Goal: Task Accomplishment & Management: Use online tool/utility

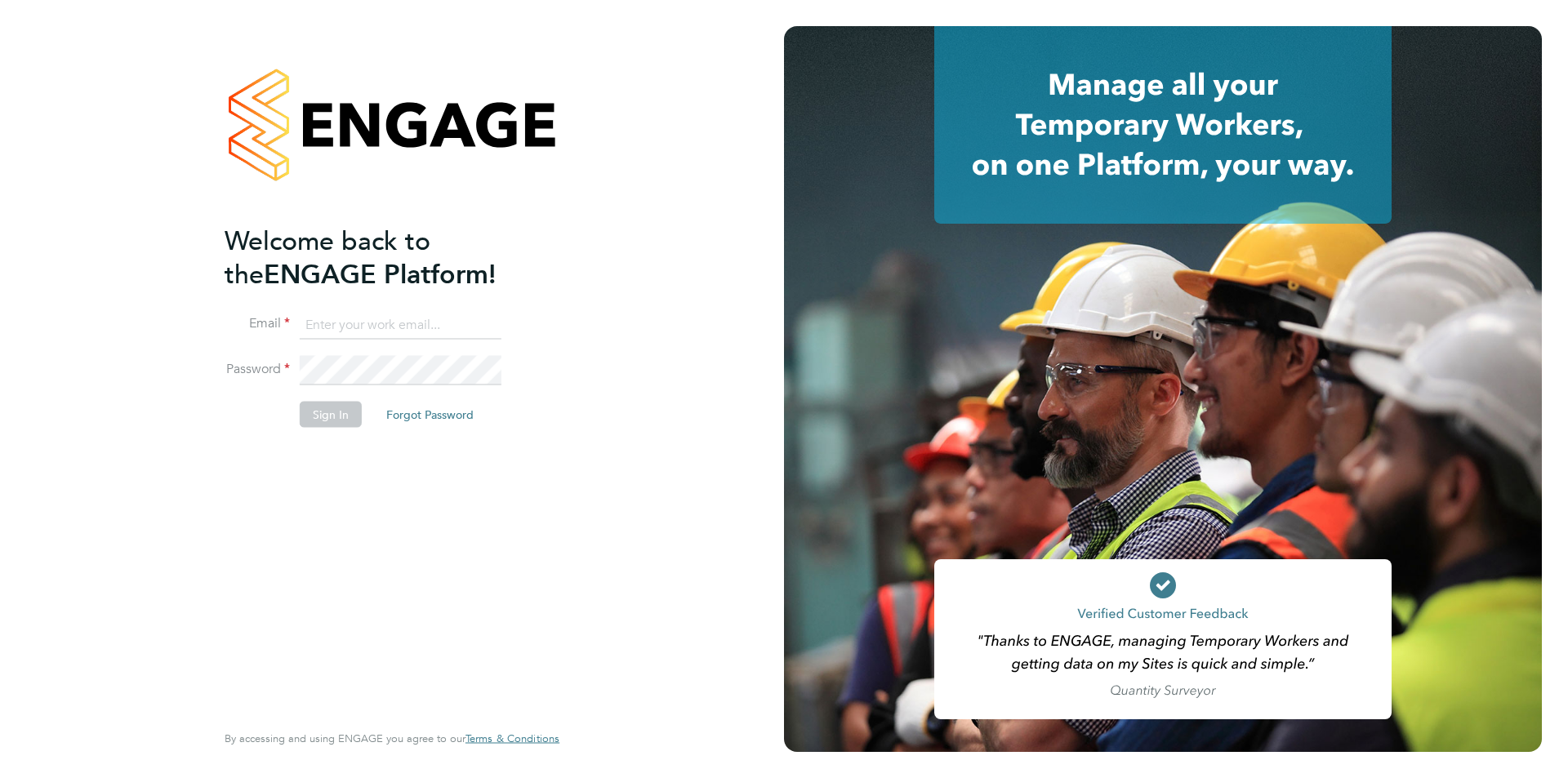
type input "[EMAIL_ADDRESS][DOMAIN_NAME]"
click at [335, 402] on button "Sign In" at bounding box center [331, 414] width 62 height 26
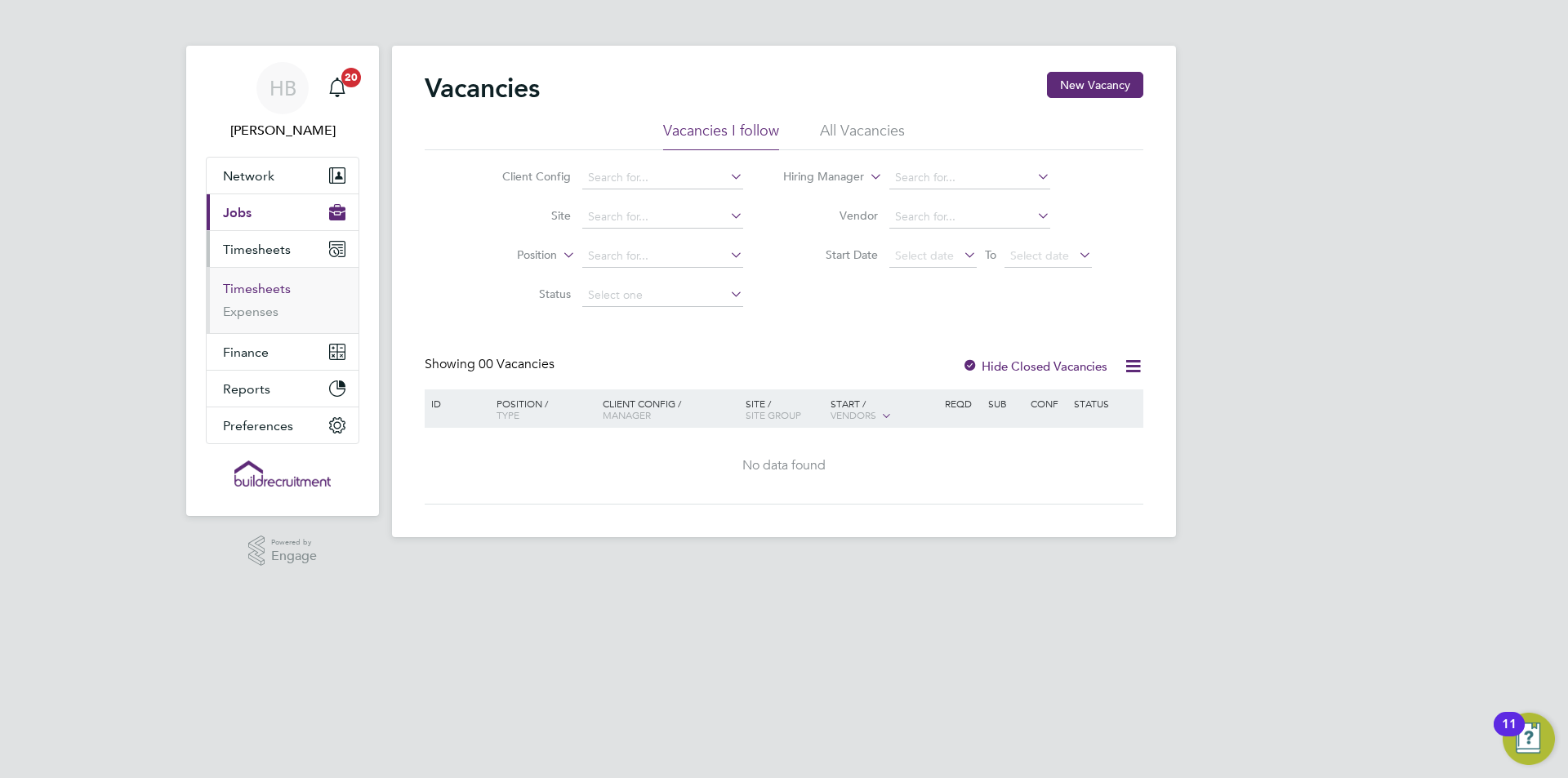
click at [275, 285] on link "Timesheets" at bounding box center [256, 288] width 68 height 15
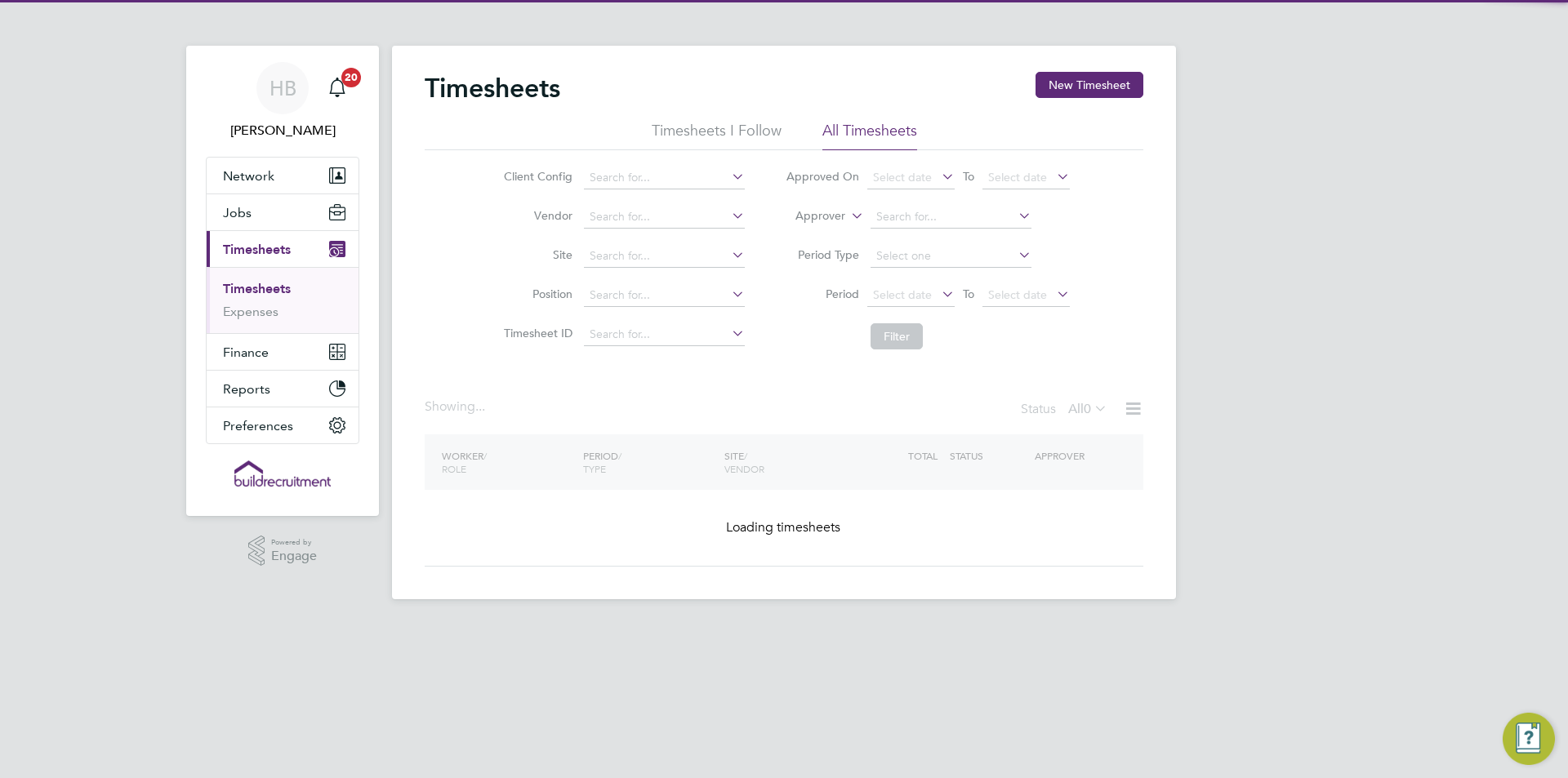
click at [838, 214] on label "Approver" at bounding box center [809, 216] width 74 height 16
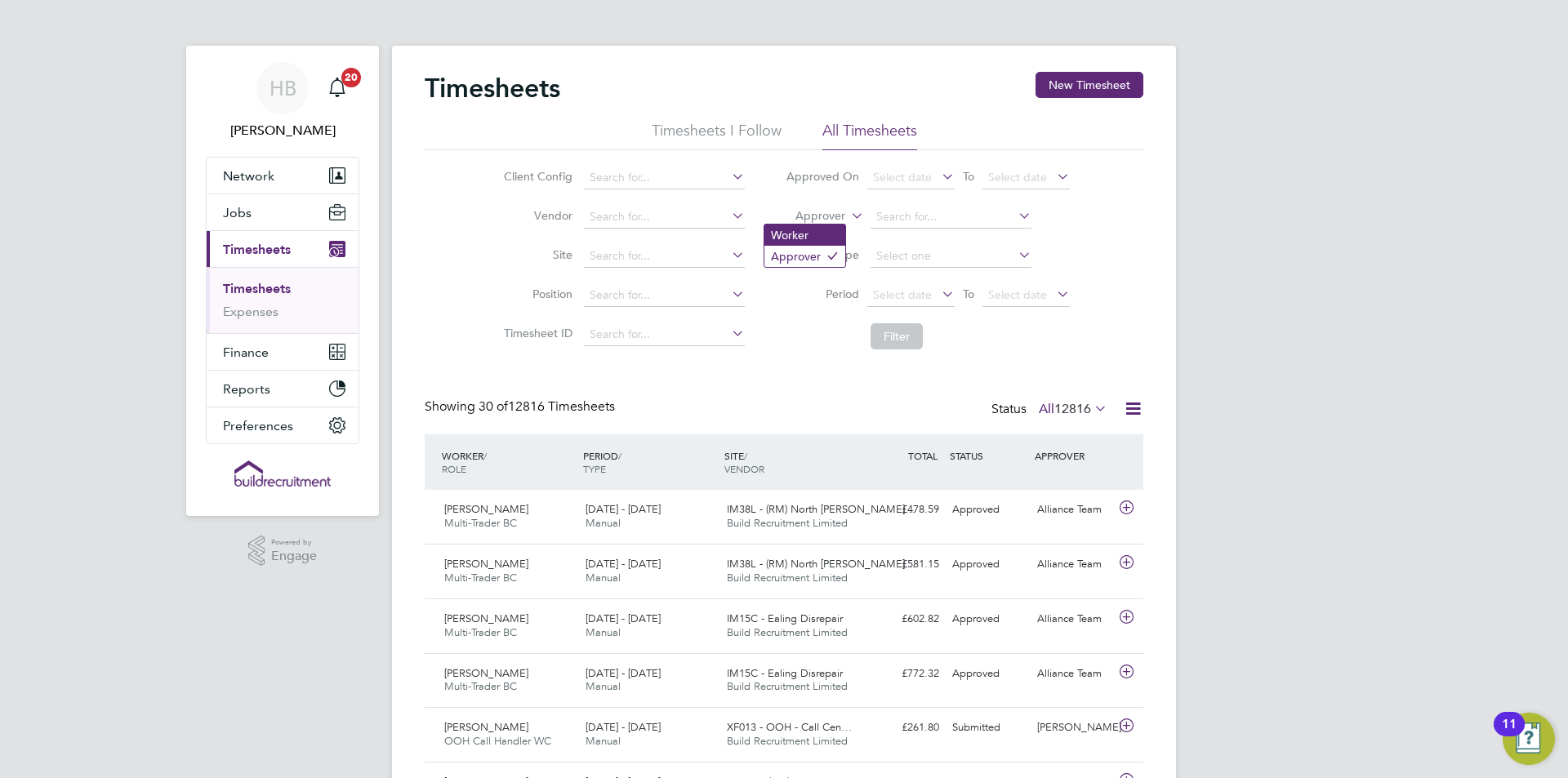
click at [841, 235] on li "Worker" at bounding box center [805, 235] width 81 height 21
click at [872, 223] on input at bounding box center [951, 218] width 161 height 23
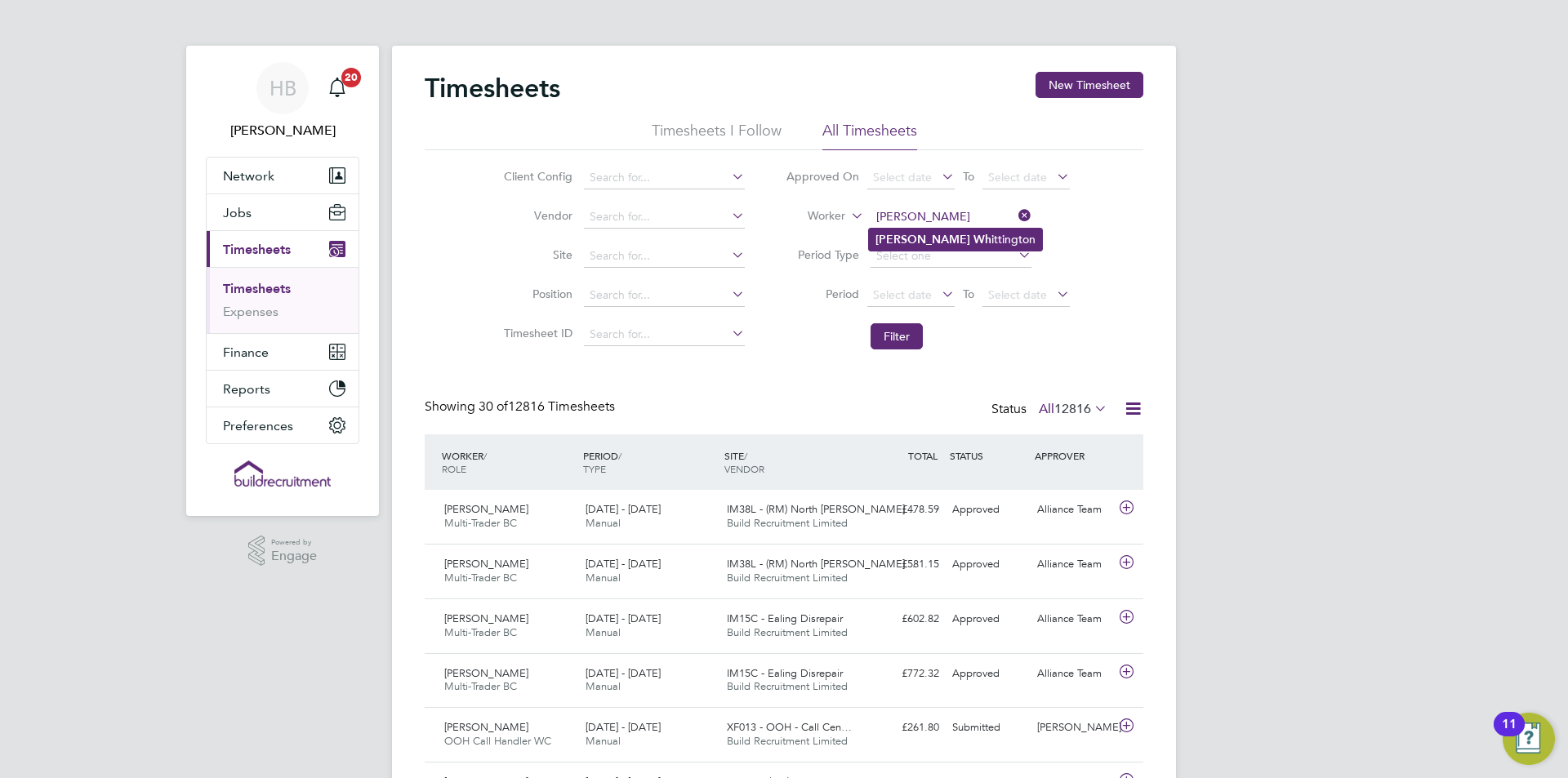
click at [973, 235] on b "Wh" at bounding box center [982, 240] width 18 height 14
type input "Wayne Whittington"
click at [904, 316] on li "Filter" at bounding box center [928, 337] width 325 height 43
click at [902, 322] on li "Filter" at bounding box center [928, 337] width 325 height 43
click at [899, 331] on button "Filter" at bounding box center [897, 336] width 52 height 26
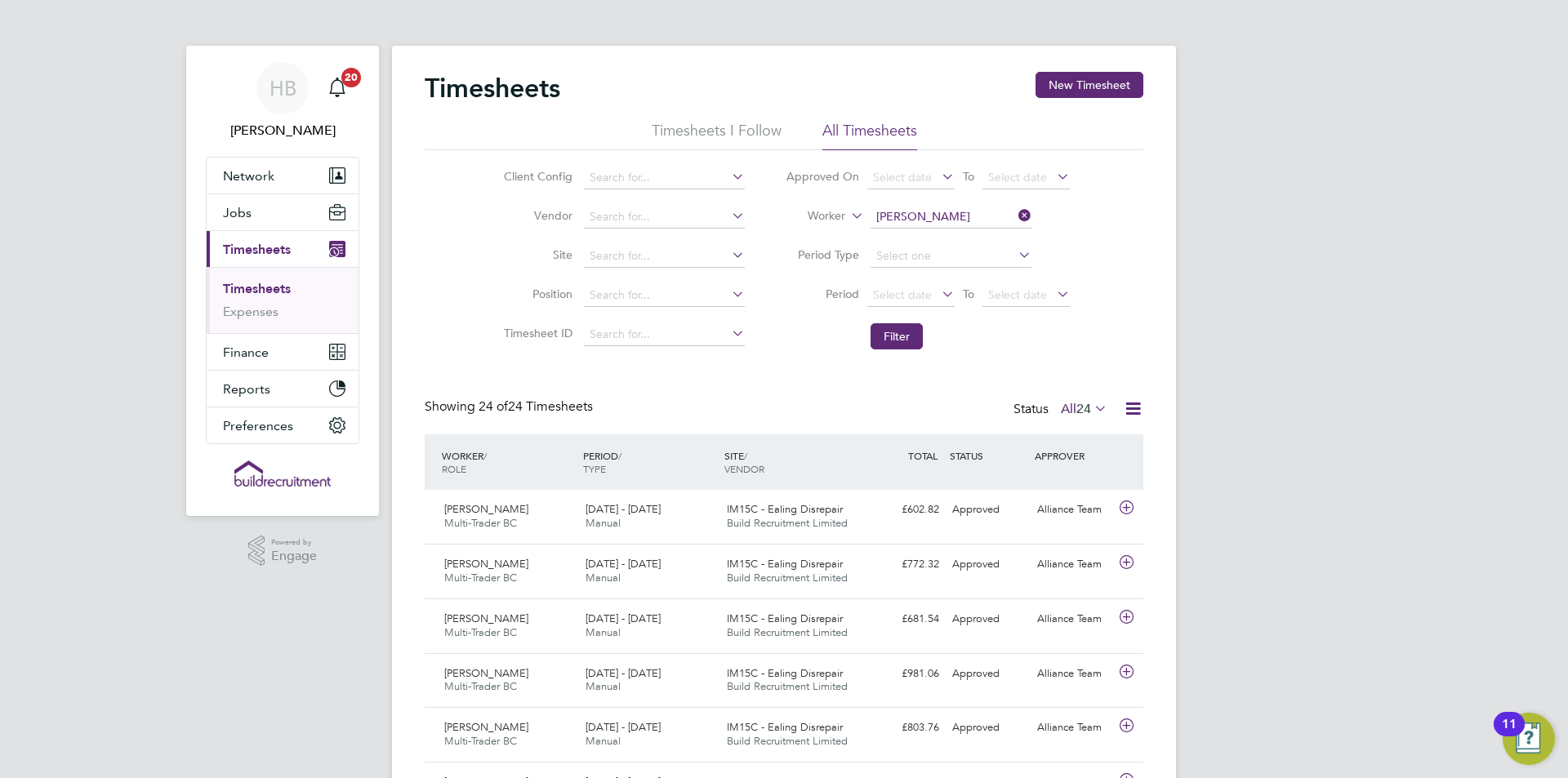
click at [1015, 220] on icon at bounding box center [1015, 216] width 0 height 23
click at [898, 335] on button "Filter" at bounding box center [897, 336] width 52 height 26
